Goal: Task Accomplishment & Management: Manage account settings

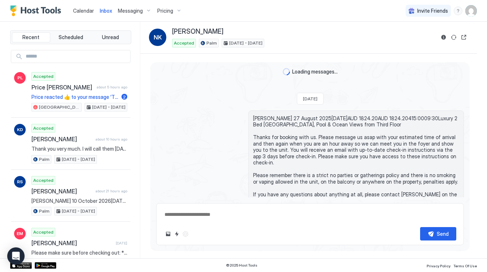
type textarea "*"
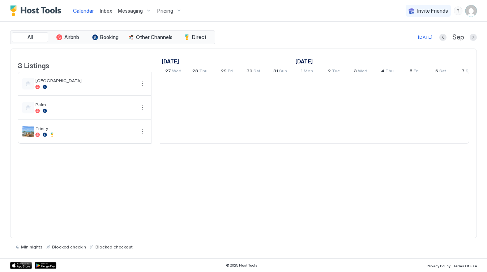
scroll to position [0, 402]
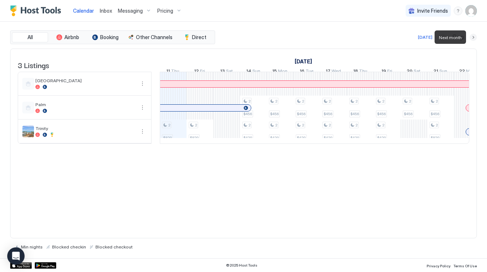
click at [473, 37] on button "Next month" at bounding box center [473, 37] width 7 height 7
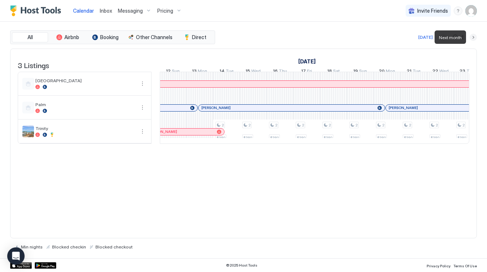
click at [473, 37] on button "Next month" at bounding box center [473, 37] width 7 height 7
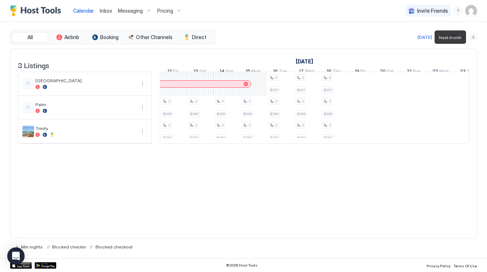
click at [473, 37] on button "Next month" at bounding box center [473, 37] width 7 height 7
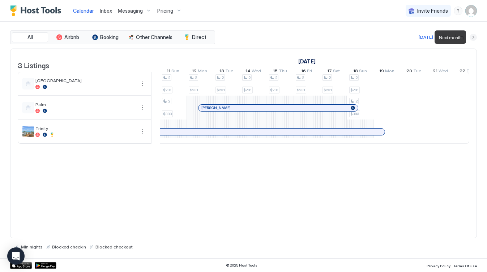
click at [473, 37] on button "Next month" at bounding box center [473, 37] width 7 height 7
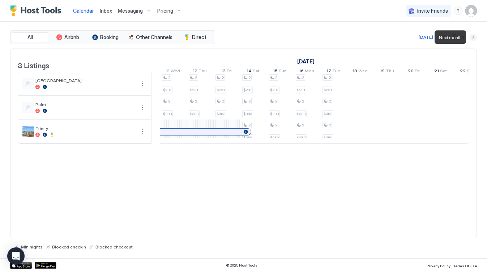
click at [473, 37] on button "Next month" at bounding box center [473, 37] width 7 height 7
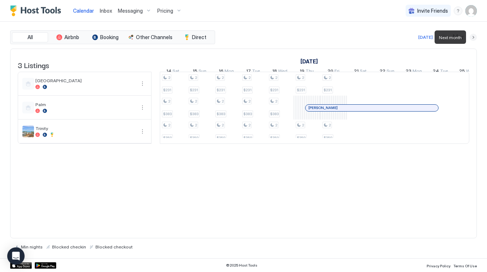
click at [473, 37] on button "Next month" at bounding box center [473, 37] width 7 height 7
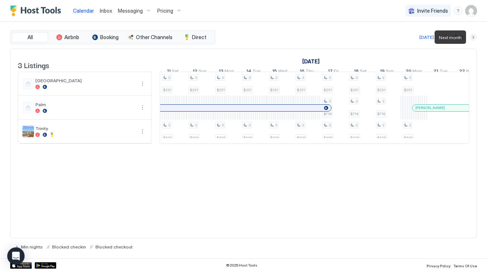
click at [473, 37] on button "Next month" at bounding box center [473, 37] width 7 height 7
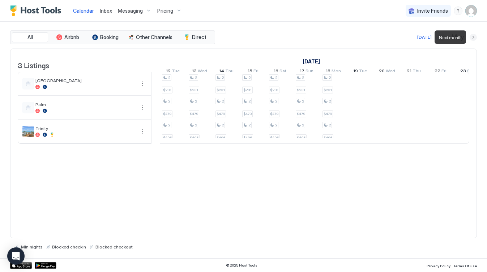
click at [473, 37] on button "Next month" at bounding box center [473, 37] width 7 height 7
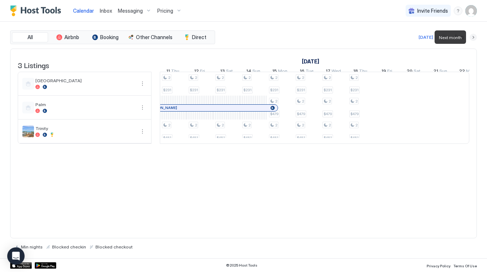
click at [473, 37] on button "Next month" at bounding box center [473, 37] width 7 height 7
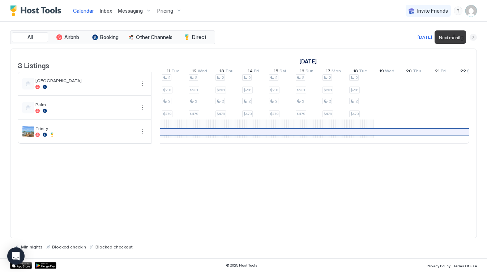
click at [473, 37] on button "Next month" at bounding box center [473, 37] width 7 height 7
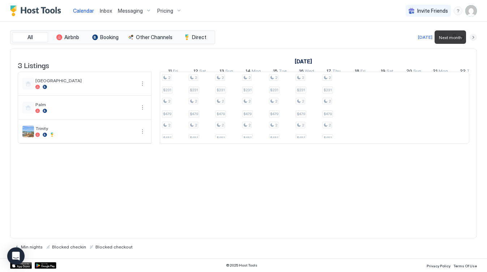
click at [473, 37] on button "Next month" at bounding box center [473, 37] width 7 height 7
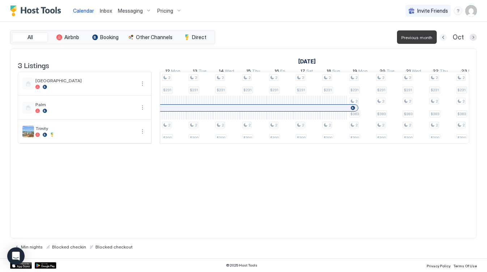
click at [443, 38] on button "Previous month" at bounding box center [443, 37] width 7 height 7
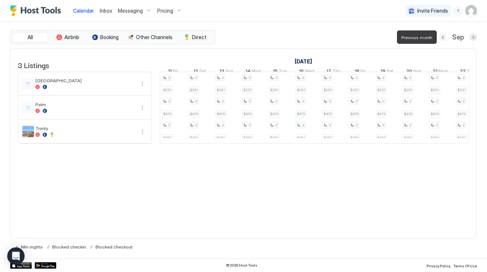
click at [443, 38] on button "Previous month" at bounding box center [442, 37] width 7 height 7
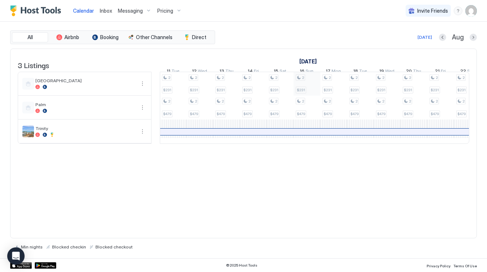
click at [305, 87] on div "2 $231 2 $479 2 $231 2 $479 2 $231 2 $479 2 $231 2 $479 2 $231 2 $479 2 $231 2 …" at bounding box center [454, 107] width 1392 height 71
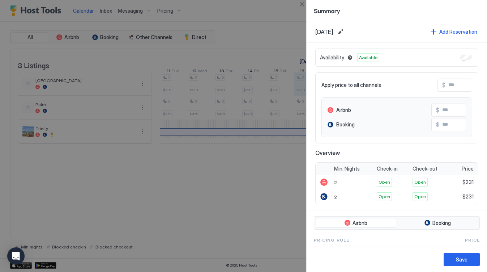
click at [305, 87] on div at bounding box center [243, 136] width 487 height 272
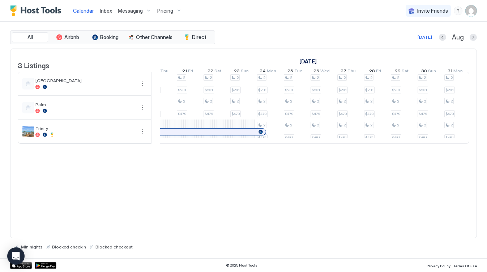
scroll to position [0, 695]
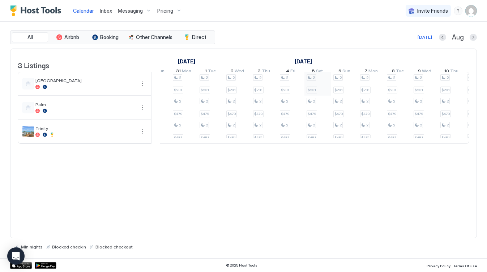
click at [319, 89] on div "2 $231" at bounding box center [318, 83] width 22 height 19
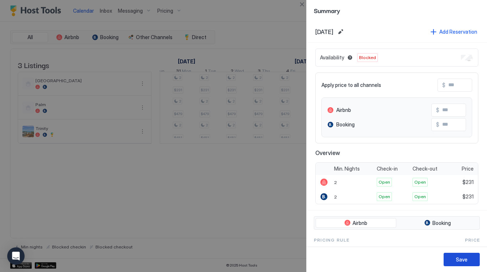
click at [464, 256] on div "Save" at bounding box center [462, 259] width 12 height 8
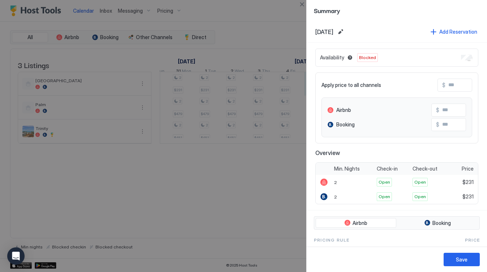
click at [316, 88] on div "Apply price to all channels $ Airbnb $ Booking $" at bounding box center [396, 107] width 163 height 71
click at [345, 33] on button "Edit date range" at bounding box center [340, 31] width 9 height 9
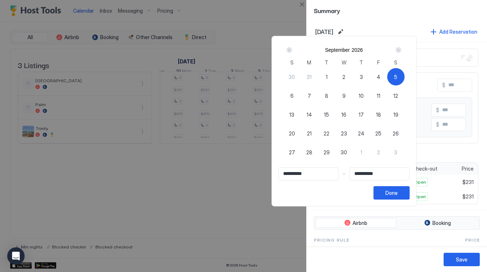
click at [399, 114] on span "19" at bounding box center [395, 115] width 5 height 8
type input "**********"
click at [397, 77] on span "5" at bounding box center [395, 77] width 3 height 8
type input "**********"
click at [301, 97] on div "6" at bounding box center [291, 95] width 17 height 17
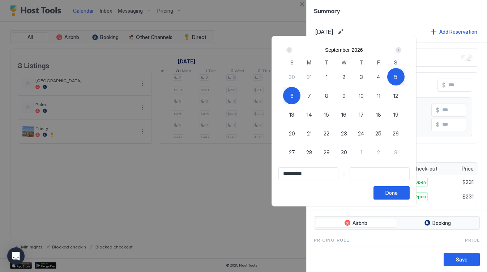
type input "**********"
click at [311, 94] on span "7" at bounding box center [309, 96] width 3 height 8
type input "**********"
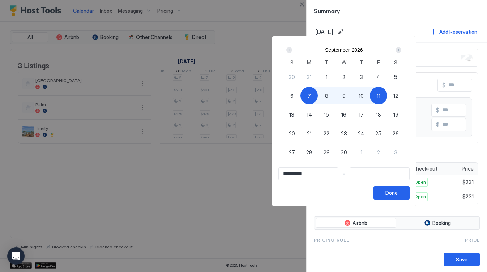
click at [405, 77] on div "5" at bounding box center [395, 76] width 17 height 17
type input "**********"
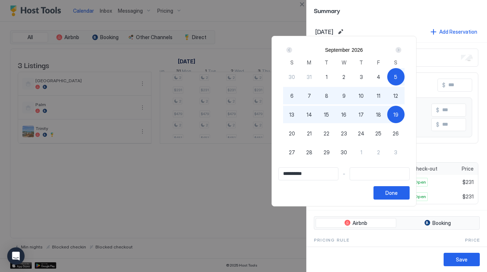
click at [399, 113] on span "19" at bounding box center [395, 115] width 5 height 8
type input "**********"
click at [398, 189] on div "Done" at bounding box center [392, 193] width 12 height 8
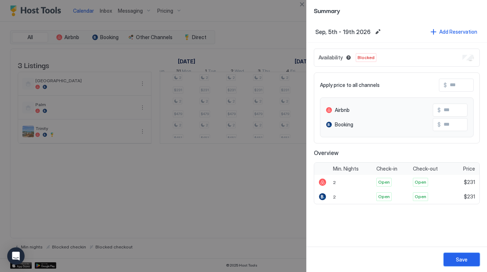
click at [463, 256] on div "Save" at bounding box center [462, 259] width 12 height 8
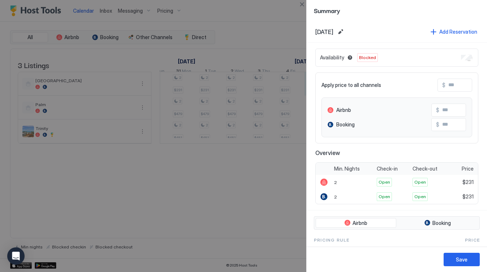
click at [318, 83] on div "Apply price to all channels $ Airbnb $ Booking $" at bounding box center [396, 107] width 163 height 71
click at [145, 199] on div at bounding box center [243, 136] width 487 height 272
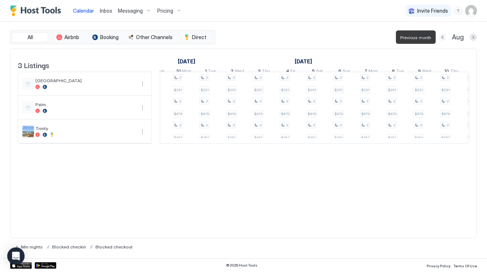
click at [443, 35] on button "Previous month" at bounding box center [442, 37] width 7 height 7
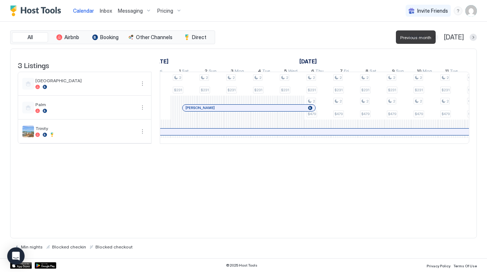
scroll to position [0, 402]
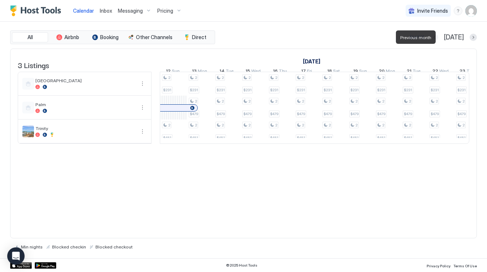
click at [438, 35] on button "Previous month" at bounding box center [434, 37] width 7 height 7
click at [443, 35] on button "Previous month" at bounding box center [443, 37] width 7 height 7
click at [443, 35] on button "Previous month" at bounding box center [442, 37] width 7 height 7
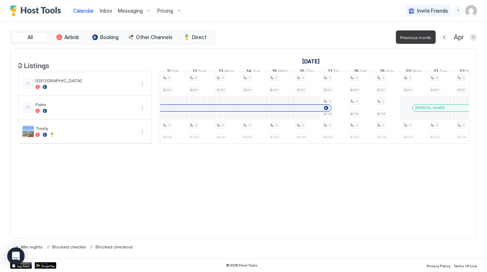
click at [443, 35] on button "Previous month" at bounding box center [444, 37] width 7 height 7
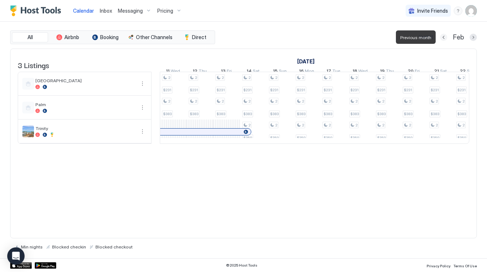
click at [443, 35] on button "Previous month" at bounding box center [443, 37] width 7 height 7
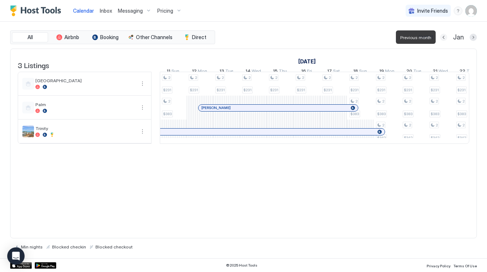
click at [443, 35] on button "Previous month" at bounding box center [443, 37] width 7 height 7
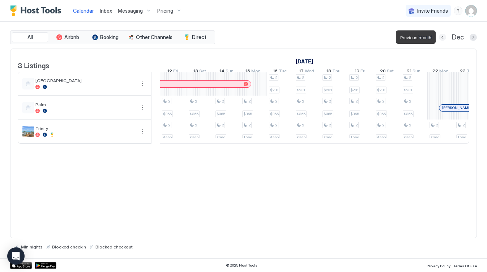
click at [443, 35] on button "Previous month" at bounding box center [442, 37] width 7 height 7
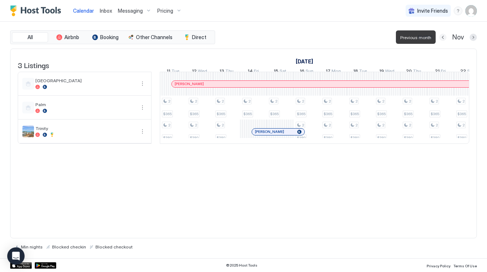
click at [443, 35] on button "Previous month" at bounding box center [442, 37] width 7 height 7
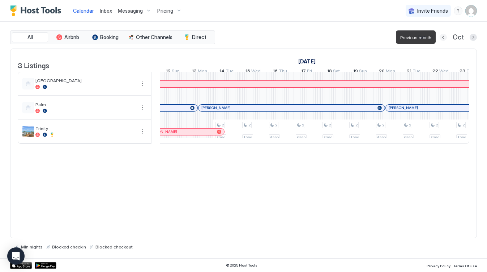
click at [443, 35] on button "Previous month" at bounding box center [443, 37] width 7 height 7
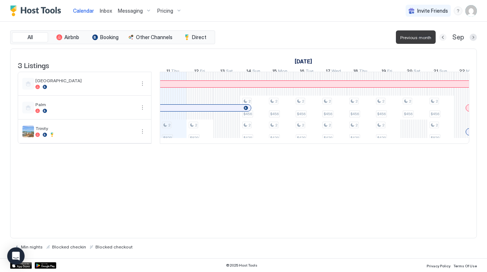
click at [443, 35] on button "Previous month" at bounding box center [442, 37] width 7 height 7
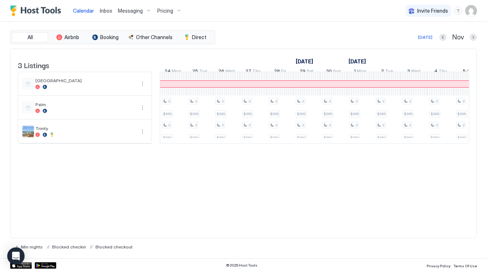
scroll to position [0, 536]
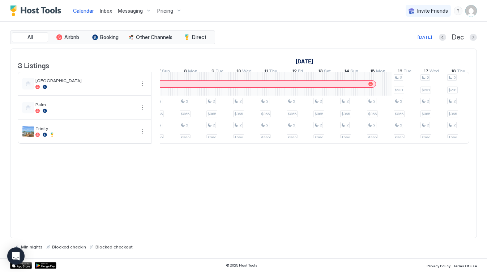
click at [318, 94] on div at bounding box center [324, 84] width 27 height 24
click at [305, 94] on div at bounding box center [298, 84] width 27 height 24
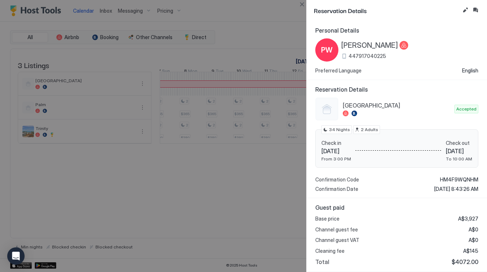
click at [190, 193] on div at bounding box center [243, 136] width 487 height 272
click at [222, 187] on div at bounding box center [243, 136] width 487 height 272
click at [246, 189] on div at bounding box center [243, 136] width 487 height 272
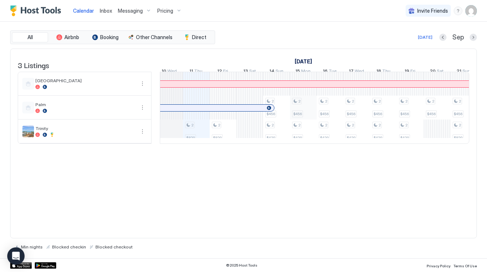
scroll to position [0, 119]
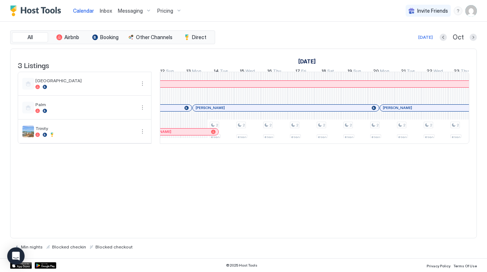
click at [311, 63] on link "October 2025" at bounding box center [307, 61] width 21 height 10
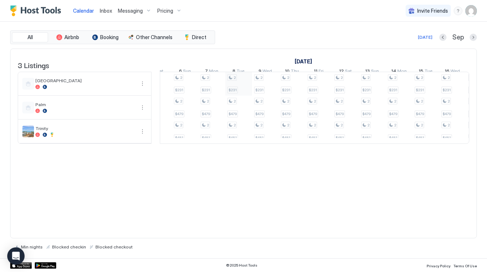
click at [237, 90] on div "2 $231" at bounding box center [238, 83] width 22 height 19
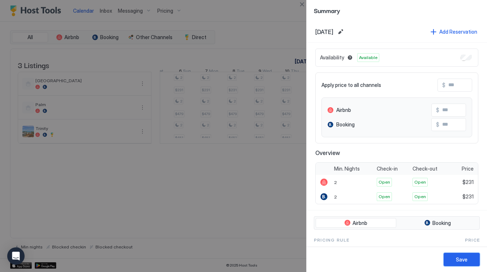
click at [459, 256] on div "Save" at bounding box center [462, 259] width 12 height 8
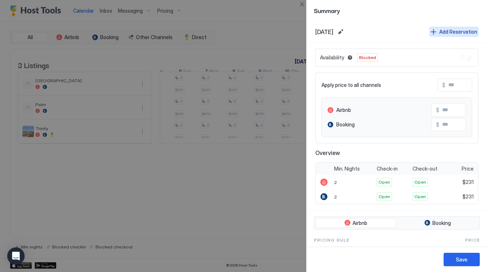
click at [455, 32] on div "Add Reservation" at bounding box center [458, 32] width 38 height 8
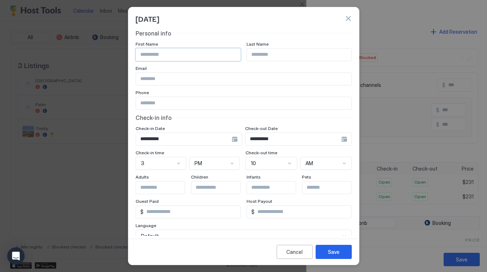
click at [166, 51] on input "Input Field" at bounding box center [188, 54] width 105 height 12
type input "******"
click at [259, 56] on input "Input Field" at bounding box center [299, 54] width 105 height 12
type input "**********"
click at [334, 252] on div "Save" at bounding box center [334, 252] width 12 height 8
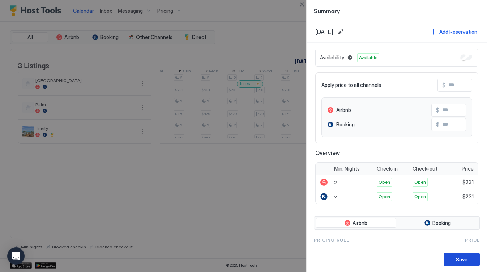
click at [467, 258] on div "Save" at bounding box center [462, 259] width 12 height 8
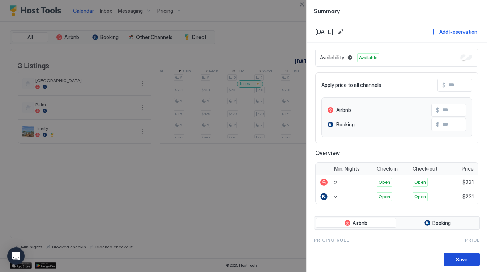
click at [459, 260] on div "Save" at bounding box center [462, 259] width 12 height 8
